Goal: Transaction & Acquisition: Subscribe to service/newsletter

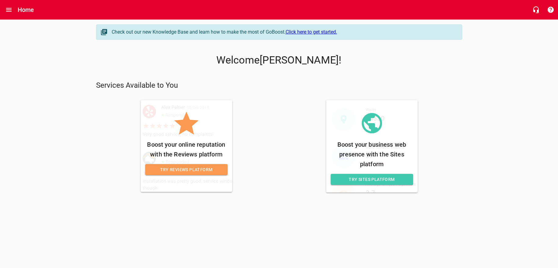
click at [189, 170] on span "Try Reviews Platform" at bounding box center [186, 170] width 73 height 8
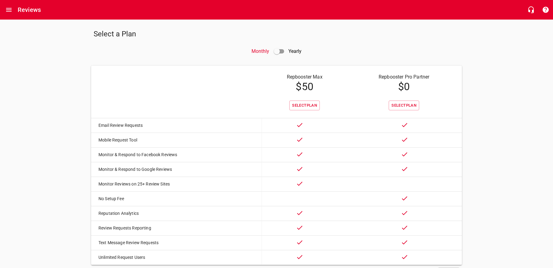
scroll to position [31, 0]
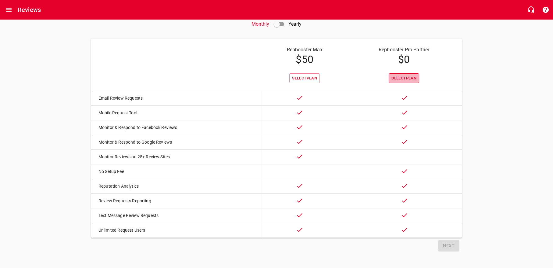
click at [406, 79] on button "Select Plan" at bounding box center [404, 78] width 31 height 10
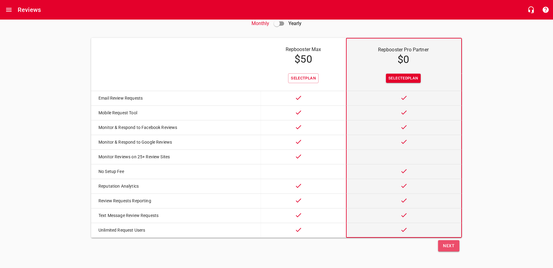
click at [450, 249] on span "Next" at bounding box center [449, 246] width 12 height 8
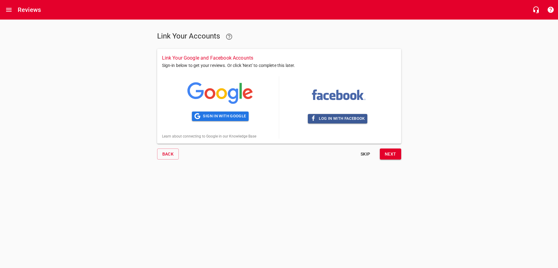
click at [367, 156] on span "Skip" at bounding box center [365, 154] width 15 height 8
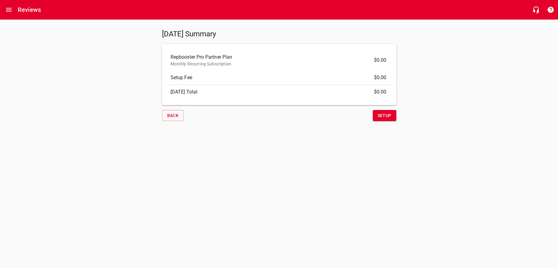
click at [164, 116] on button "Back" at bounding box center [173, 115] width 22 height 11
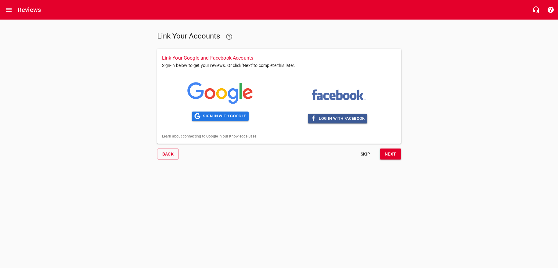
click at [210, 136] on link "Learn about connecting to Google in our Knowledge Base" at bounding box center [209, 136] width 94 height 4
click at [215, 114] on span "Sign in with Google" at bounding box center [220, 116] width 52 height 7
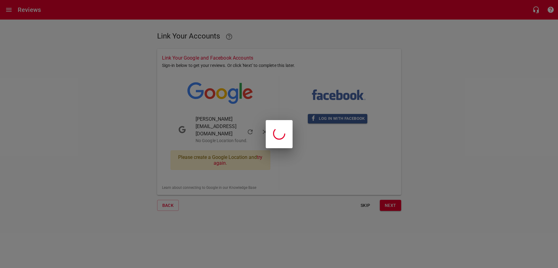
click at [284, 135] on circle at bounding box center [279, 133] width 14 height 14
drag, startPoint x: 358, startPoint y: 195, endPoint x: 370, endPoint y: 188, distance: 13.1
click at [360, 195] on div at bounding box center [279, 134] width 558 height 268
click at [370, 188] on div at bounding box center [279, 134] width 558 height 268
click at [479, 221] on div at bounding box center [279, 134] width 558 height 268
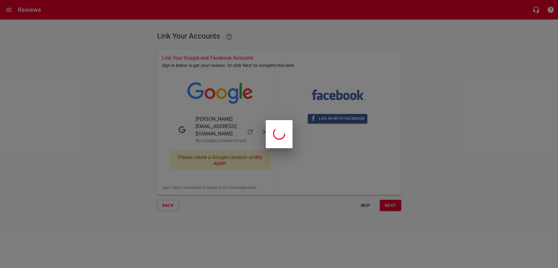
click at [283, 125] on div at bounding box center [279, 134] width 27 height 28
click at [170, 193] on div at bounding box center [279, 134] width 558 height 268
drag, startPoint x: 170, startPoint y: 193, endPoint x: 164, endPoint y: 188, distance: 7.8
click at [169, 193] on div at bounding box center [279, 134] width 558 height 268
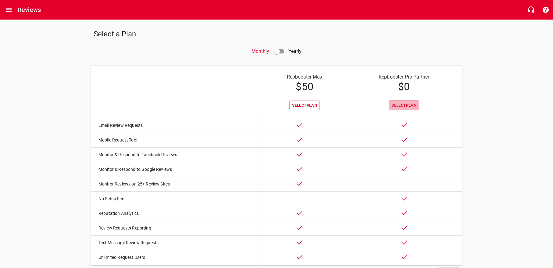
click at [406, 104] on span "Select Plan" at bounding box center [404, 105] width 25 height 7
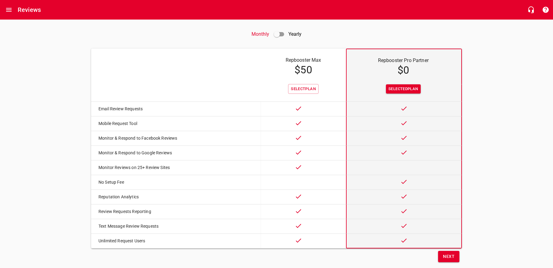
scroll to position [34, 0]
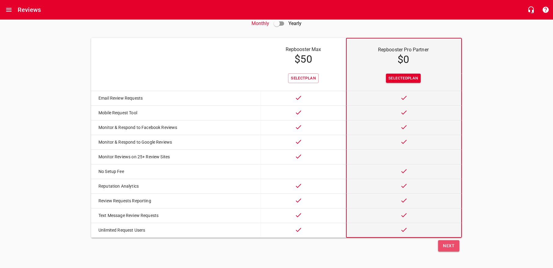
click at [448, 242] on span "Next" at bounding box center [449, 246] width 12 height 8
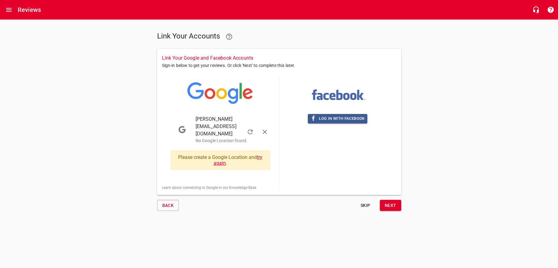
click at [262, 154] on link "try again" at bounding box center [238, 160] width 49 height 12
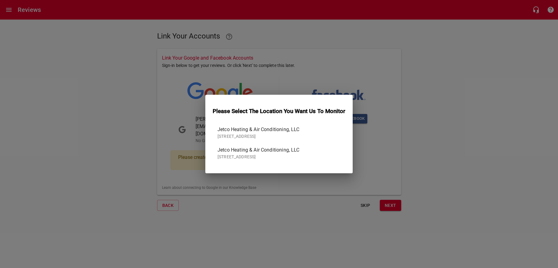
click at [270, 154] on p "[STREET_ADDRESS]" at bounding box center [276, 156] width 118 height 6
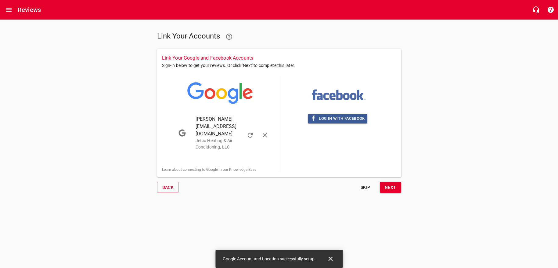
click at [389, 183] on span "Next" at bounding box center [391, 187] width 12 height 8
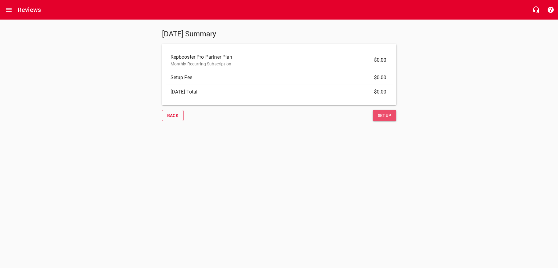
click at [387, 117] on span "Setup" at bounding box center [385, 116] width 14 height 8
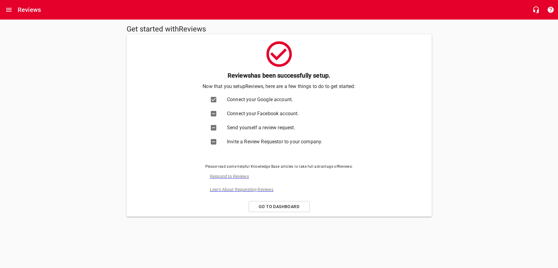
click at [242, 127] on span "Send yourself a review request." at bounding box center [285, 127] width 116 height 7
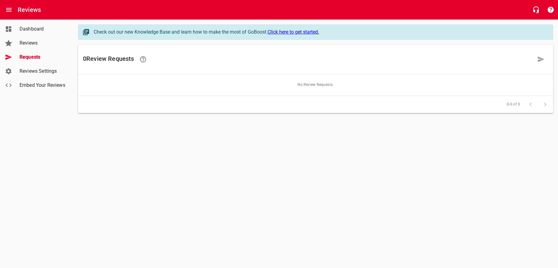
click at [38, 71] on span "Reviews Settings" at bounding box center [43, 70] width 46 height 7
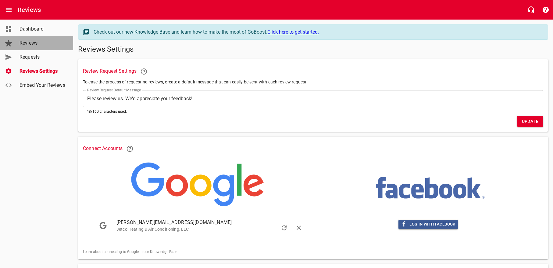
click at [28, 40] on span "Reviews" at bounding box center [43, 42] width 46 height 7
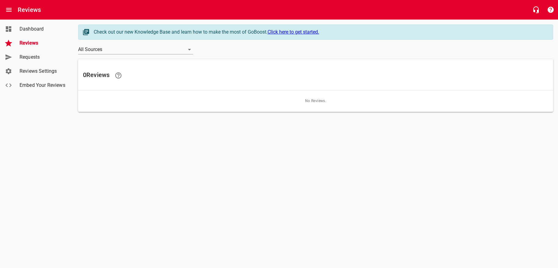
click at [33, 27] on span "Dashboard" at bounding box center [43, 28] width 46 height 7
